Goal: Information Seeking & Learning: Learn about a topic

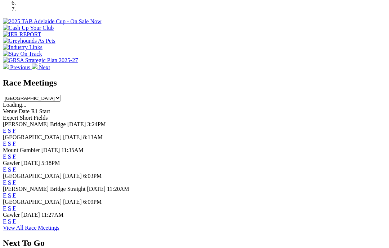
scroll to position [262, 0]
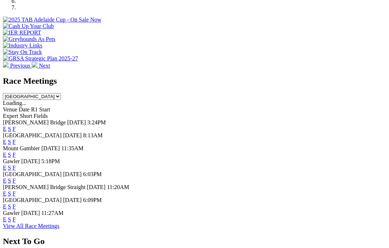
click at [16, 204] on link "F" at bounding box center [14, 207] width 3 height 6
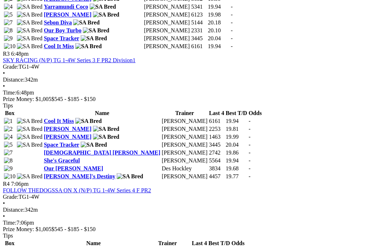
scroll to position [534, 5]
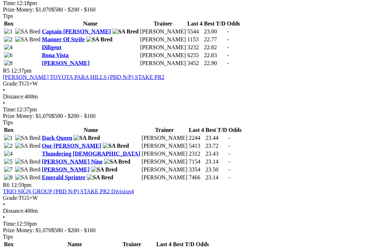
scroll to position [741, 0]
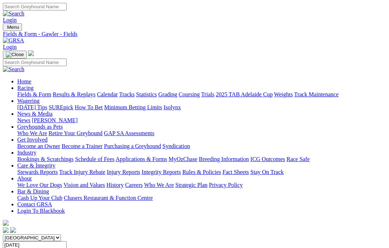
scroll to position [784, 0]
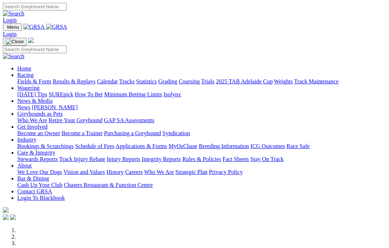
click at [55, 150] on link "Care & Integrity" at bounding box center [36, 153] width 38 height 6
click at [221, 156] on link "Rules & Policies" at bounding box center [201, 159] width 39 height 6
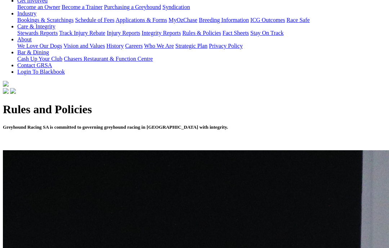
scroll to position [145, 0]
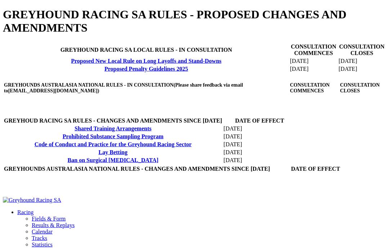
scroll to position [234, 0]
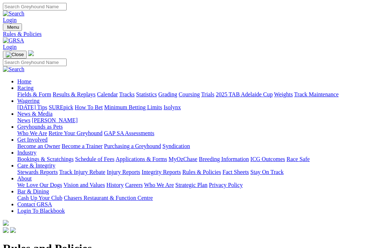
click at [53, 111] on link "News & Media" at bounding box center [34, 114] width 35 height 6
click at [30, 117] on link "News" at bounding box center [23, 120] width 13 height 6
click at [33, 85] on link "Racing" at bounding box center [25, 88] width 16 height 6
click at [22, 91] on link "Fields & Form" at bounding box center [34, 94] width 34 height 6
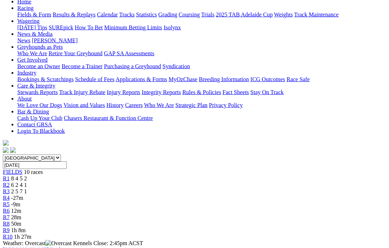
scroll to position [80, 1]
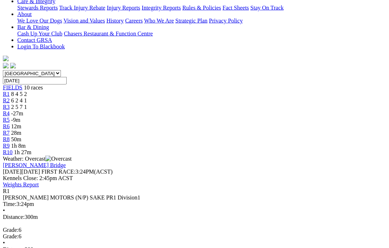
scroll to position [165, 0]
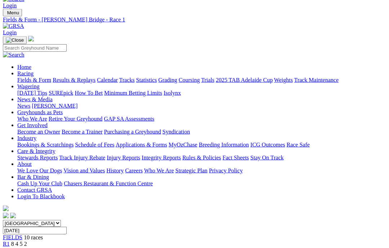
scroll to position [13, 0]
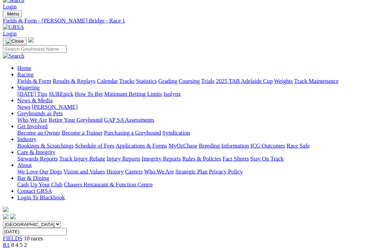
click at [10, 248] on link "R2" at bounding box center [6, 252] width 7 height 6
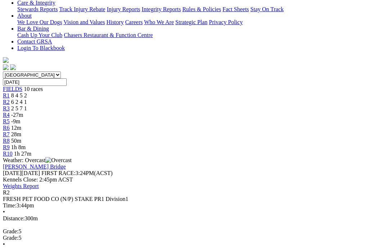
scroll to position [150, 0]
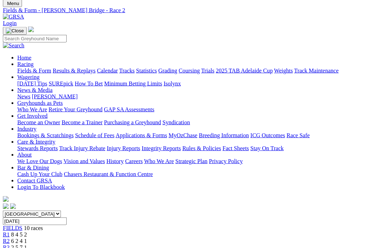
scroll to position [15, 0]
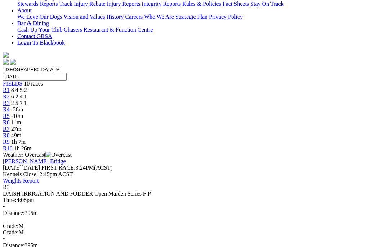
scroll to position [175, 0]
